Goal: Task Accomplishment & Management: Manage account settings

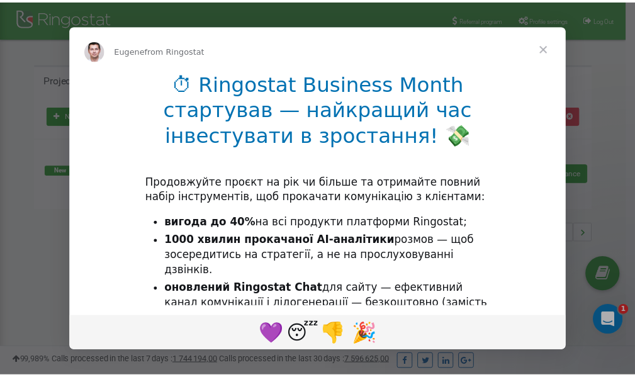
scroll to position [188, 0]
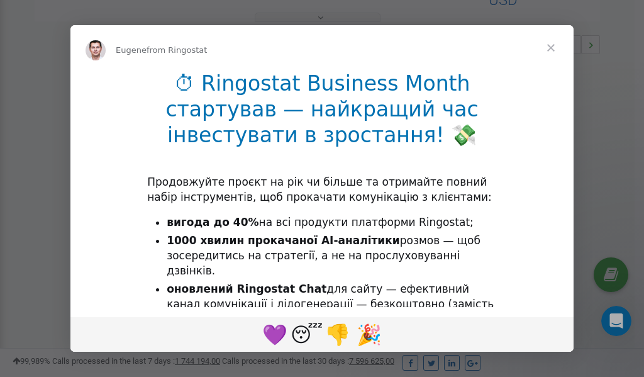
click at [552, 46] on span "Close" at bounding box center [551, 47] width 45 height 45
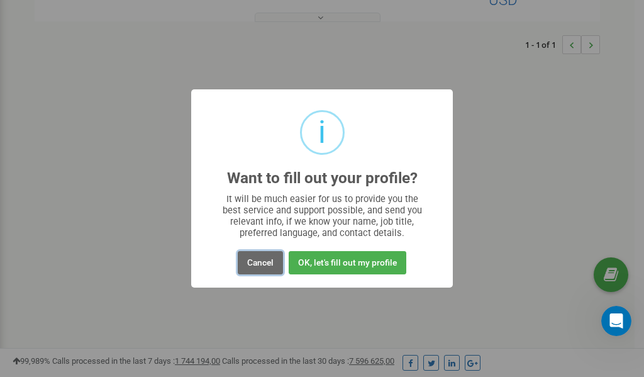
click at [267, 261] on button "Cancel" at bounding box center [260, 262] width 45 height 23
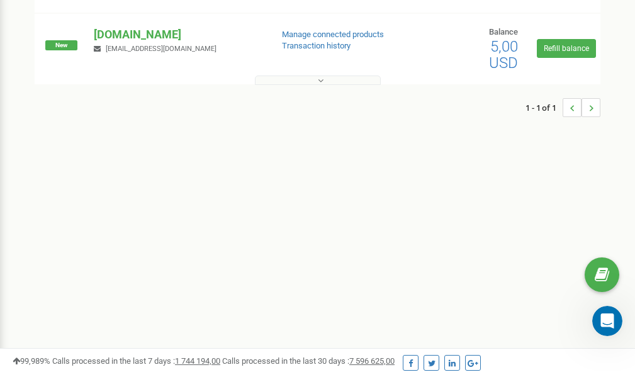
scroll to position [0, 0]
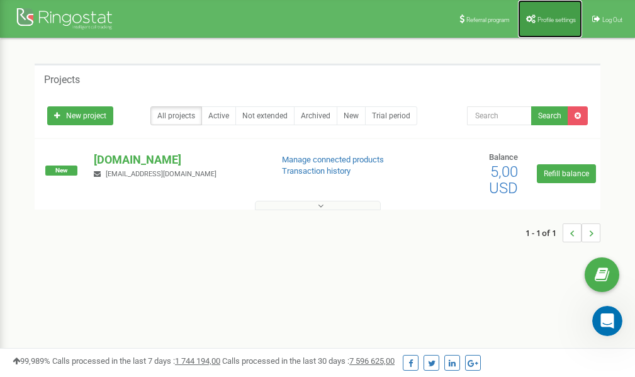
click at [548, 13] on link "Profile settings" at bounding box center [550, 19] width 64 height 38
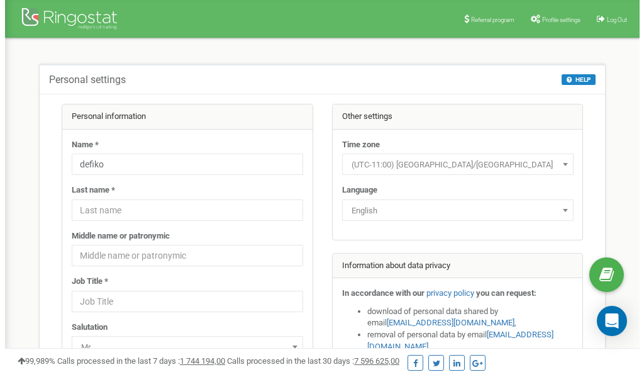
scroll to position [63, 0]
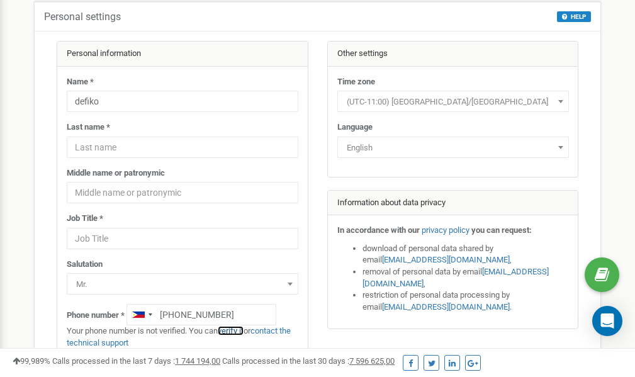
click at [237, 330] on link "verify it" at bounding box center [231, 330] width 26 height 9
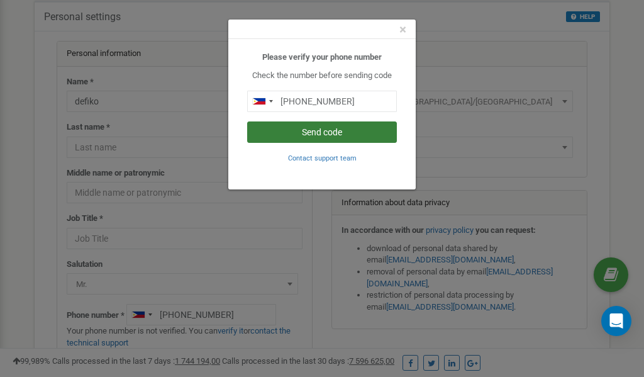
click at [325, 128] on button "Send code" at bounding box center [322, 131] width 150 height 21
